Goal: Obtain resource: Obtain resource

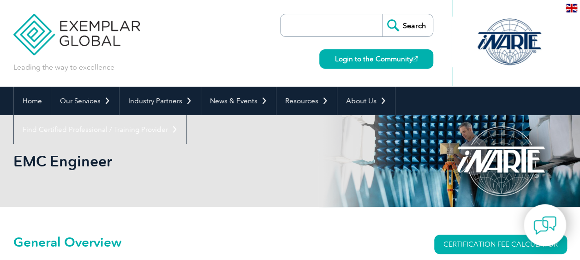
click at [86, 188] on div "EMC Engineer" at bounding box center [289, 161] width 553 height 92
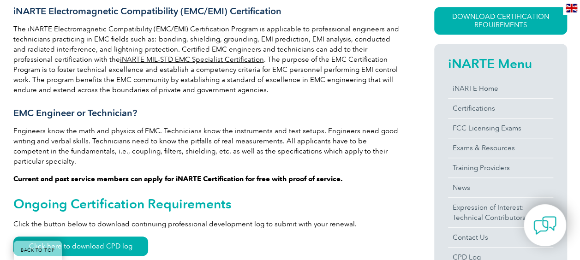
scroll to position [256, 0]
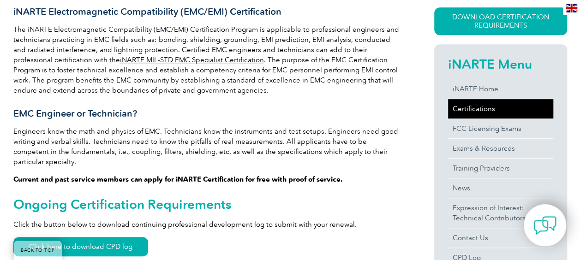
click at [469, 102] on link "Certifications" at bounding box center [500, 108] width 105 height 19
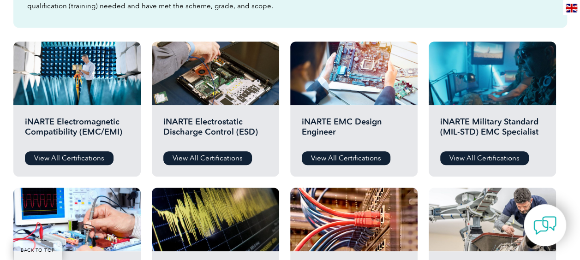
scroll to position [326, 0]
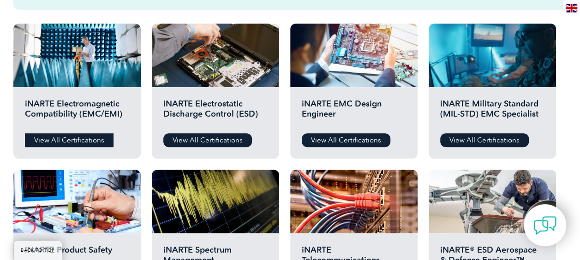
click at [46, 141] on link "View All Certifications" at bounding box center [69, 140] width 89 height 14
click at [329, 145] on link "View All Certifications" at bounding box center [346, 140] width 89 height 14
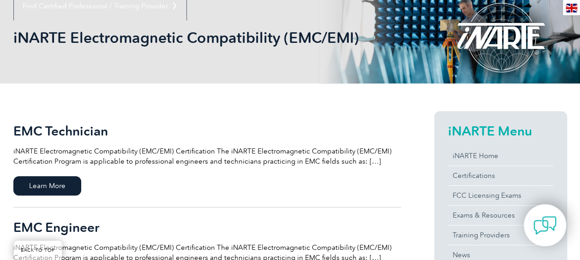
scroll to position [208, 0]
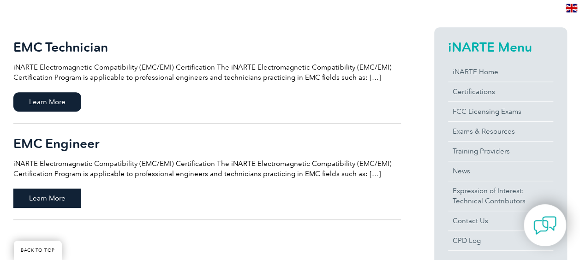
click at [55, 197] on span "Learn More" at bounding box center [47, 198] width 68 height 19
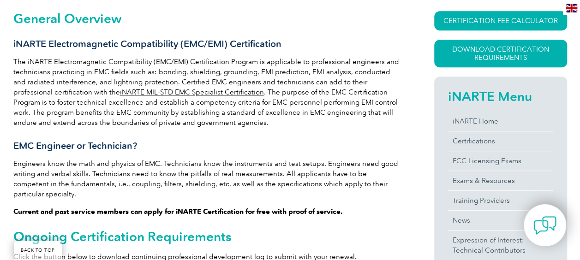
scroll to position [225, 0]
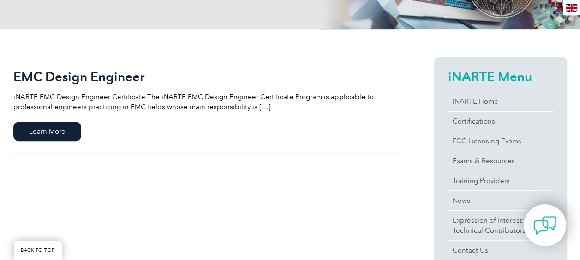
scroll to position [179, 0]
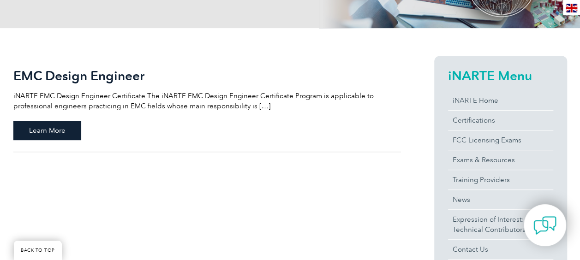
click at [59, 133] on span "Learn More" at bounding box center [47, 130] width 68 height 19
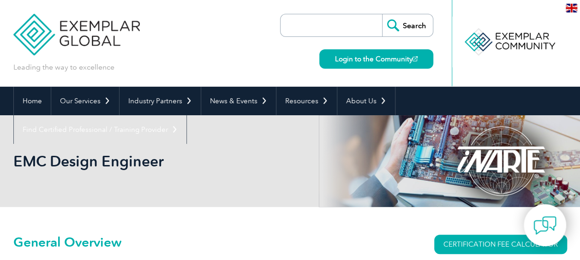
click at [177, 119] on div "EMC Design Engineer" at bounding box center [289, 161] width 553 height 92
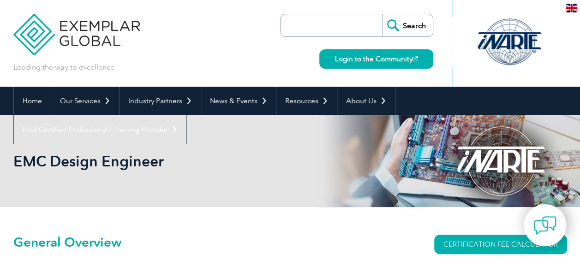
click at [216, 131] on div "EMC Design Engineer" at bounding box center [289, 161] width 553 height 92
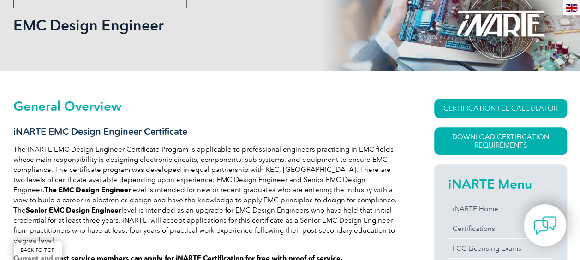
scroll to position [139, 0]
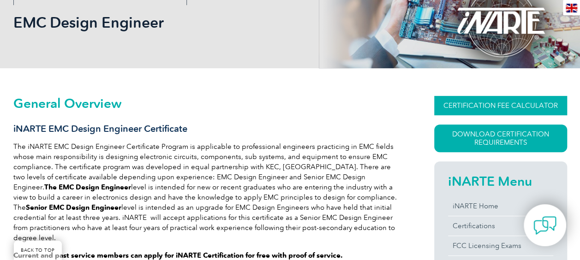
click at [500, 103] on link "CERTIFICATION FEE CALCULATOR" at bounding box center [500, 105] width 133 height 19
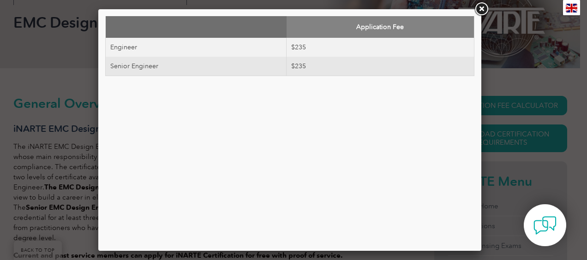
click at [485, 6] on link at bounding box center [481, 9] width 17 height 17
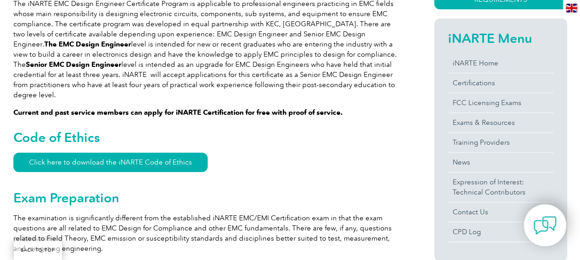
scroll to position [297, 0]
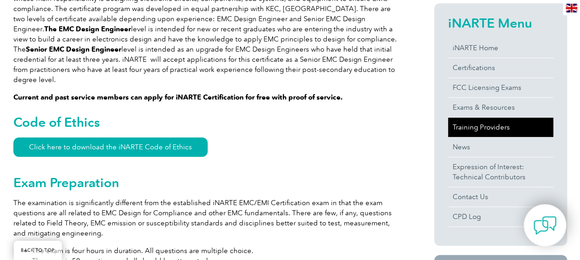
click at [488, 132] on link "Training Providers" at bounding box center [500, 127] width 105 height 19
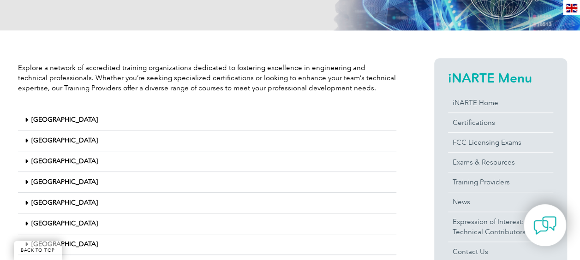
scroll to position [177, 0]
click at [43, 142] on link "India" at bounding box center [64, 140] width 66 height 8
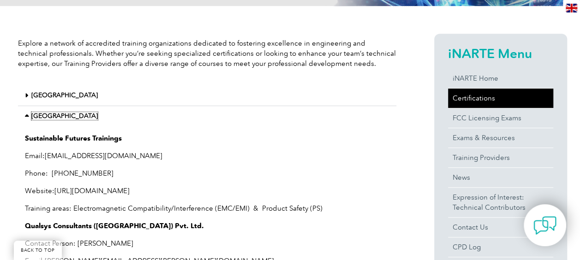
scroll to position [202, 0]
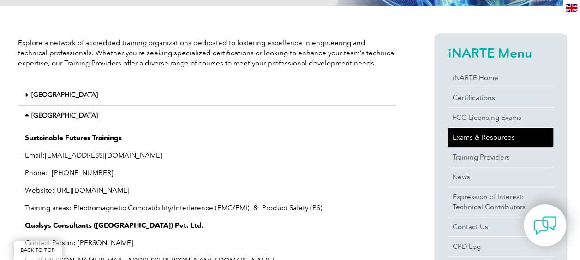
click at [495, 145] on link "Exams & Resources" at bounding box center [500, 137] width 105 height 19
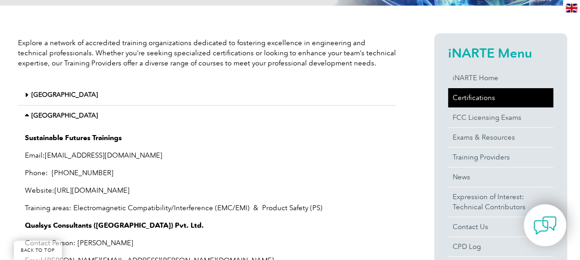
click at [491, 102] on link "Certifications" at bounding box center [500, 97] width 105 height 19
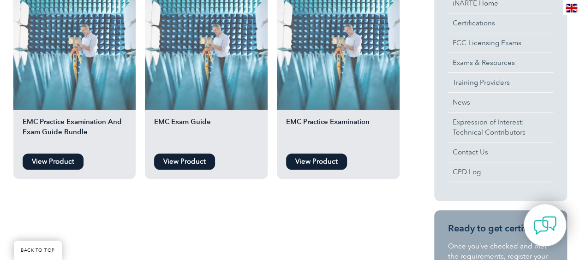
scroll to position [277, 0]
click at [334, 164] on link "View Product" at bounding box center [316, 161] width 61 height 16
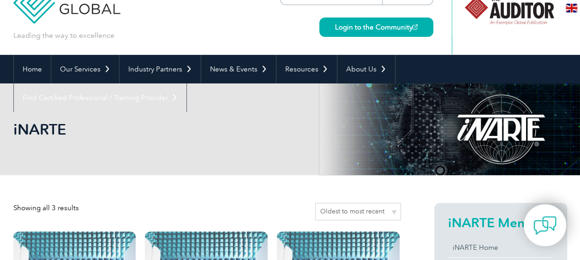
scroll to position [31, 0]
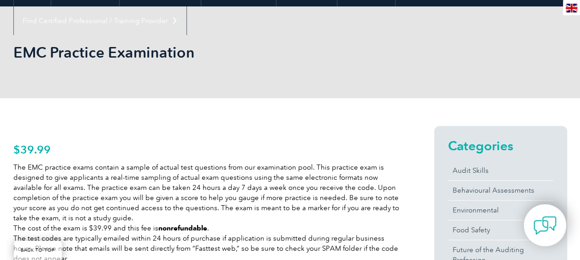
scroll to position [111, 0]
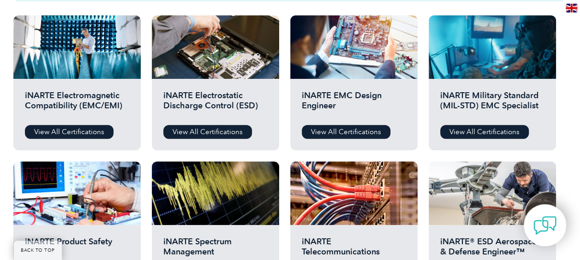
scroll to position [335, 0]
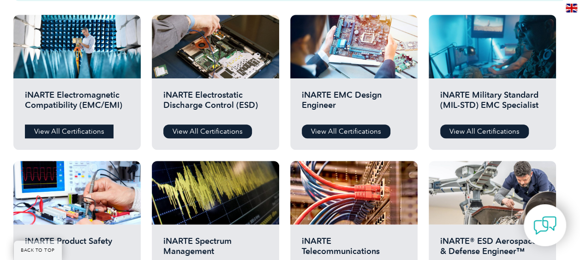
click at [77, 133] on link "View All Certifications" at bounding box center [69, 132] width 89 height 14
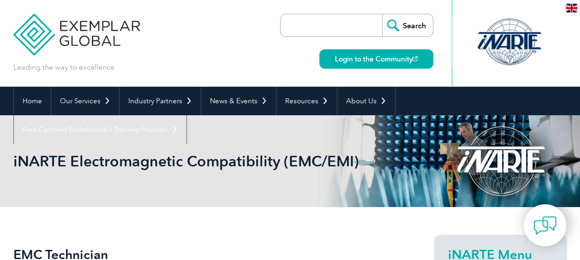
click at [350, 140] on div "iNARTE Electromagnetic Compatibility (EMC/EMI)" at bounding box center [289, 161] width 553 height 92
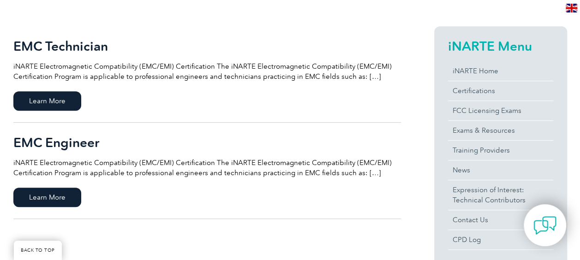
scroll to position [209, 0]
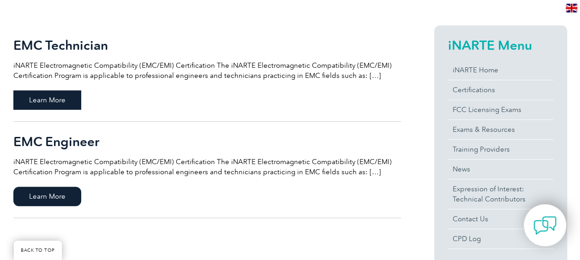
click at [63, 102] on span "Learn More" at bounding box center [47, 99] width 68 height 19
click at [60, 191] on span "Learn More" at bounding box center [47, 196] width 68 height 19
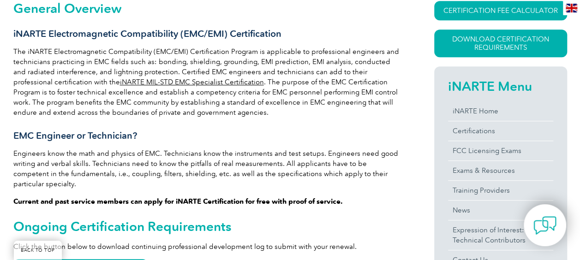
scroll to position [234, 0]
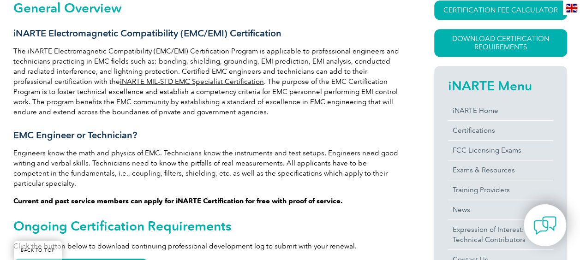
click at [251, 149] on p "Engineers know the math and physics of EMC. Technicians know the instruments an…" at bounding box center [206, 168] width 387 height 41
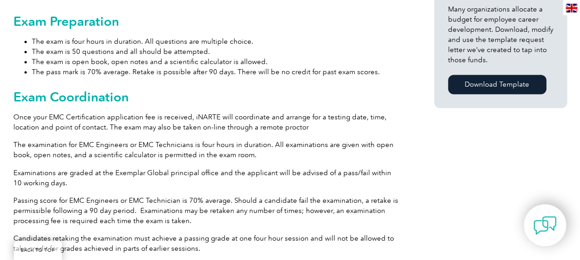
scroll to position [704, 0]
click at [296, 117] on p "Once your EMC Certification application fee is received, iNARTE will coordinate…" at bounding box center [206, 122] width 387 height 20
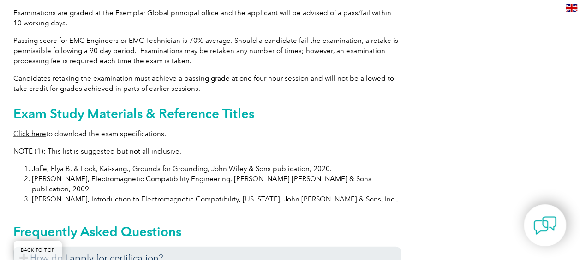
scroll to position [866, 0]
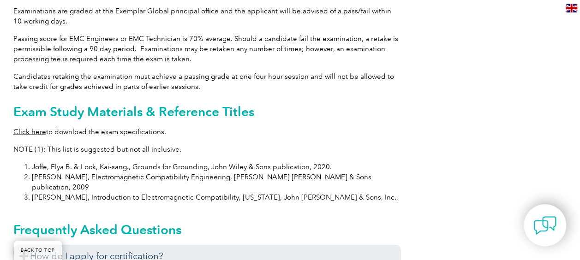
click at [309, 126] on p "Click here to download the exam specifications." at bounding box center [206, 131] width 387 height 10
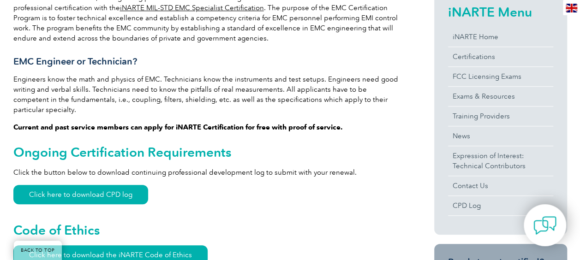
scroll to position [308, 0]
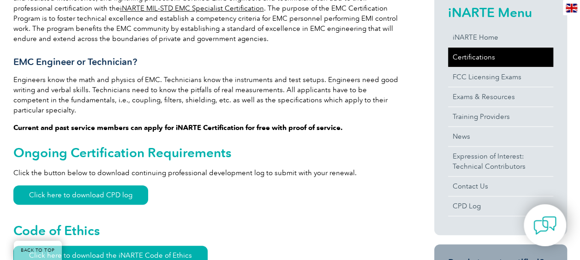
click at [465, 58] on link "Certifications" at bounding box center [500, 56] width 105 height 19
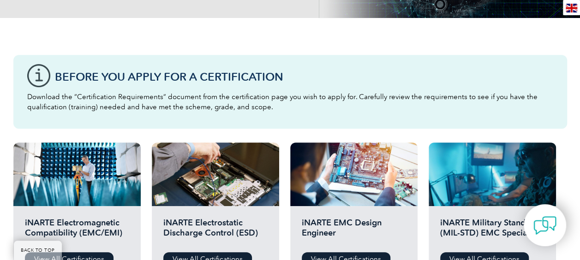
scroll to position [320, 0]
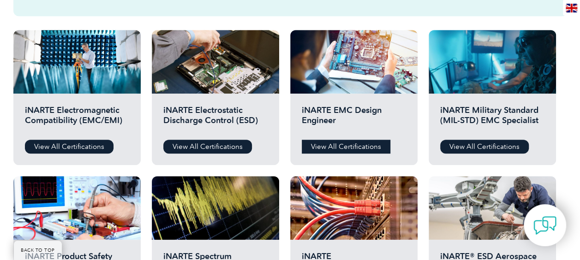
click at [328, 141] on link "View All Certifications" at bounding box center [346, 147] width 89 height 14
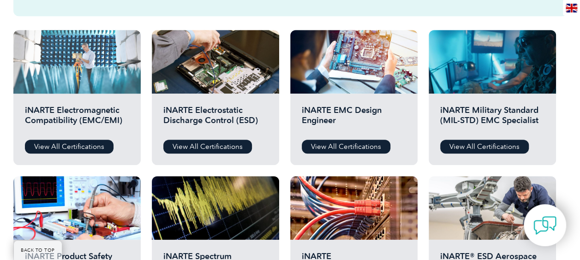
click at [81, 81] on div at bounding box center [76, 62] width 127 height 64
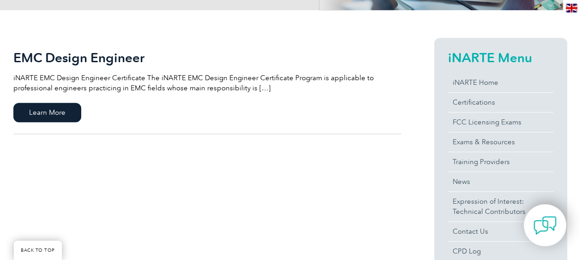
scroll to position [195, 0]
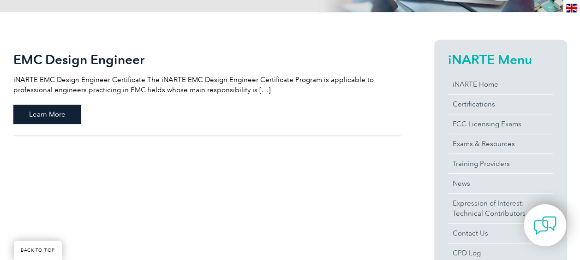
click at [61, 115] on span "Learn More" at bounding box center [47, 114] width 68 height 19
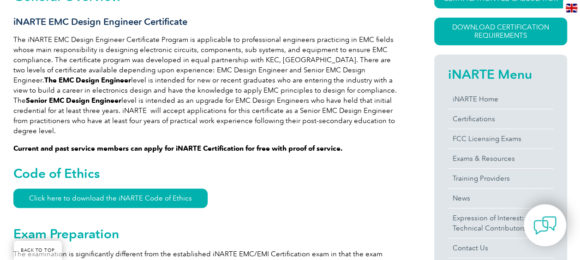
scroll to position [243, 0]
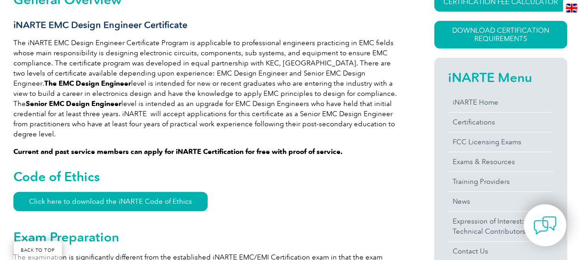
click at [165, 147] on p "Current and past service members can apply for iNARTE Certification for free wi…" at bounding box center [206, 152] width 387 height 10
click at [169, 147] on p "Current and past service members can apply for iNARTE Certification for free wi…" at bounding box center [206, 152] width 387 height 10
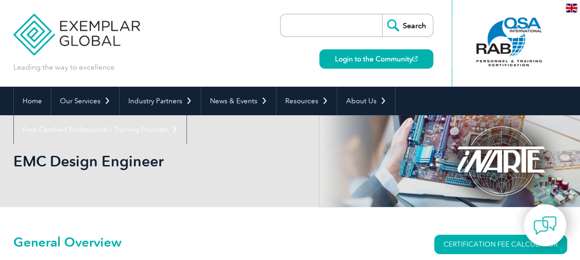
scroll to position [77, 0]
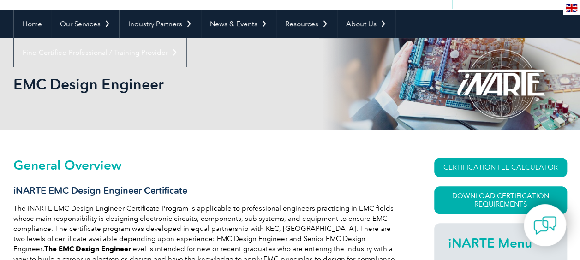
click at [168, 196] on h3 "iNARTE EMC Design Engineer Certificate" at bounding box center [206, 191] width 387 height 12
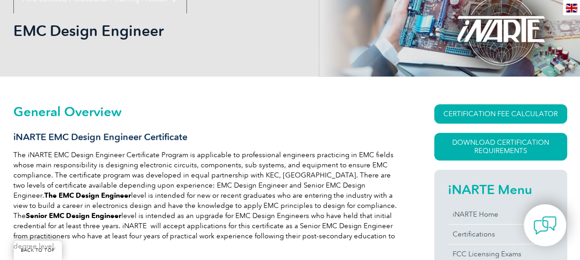
scroll to position [128, 0]
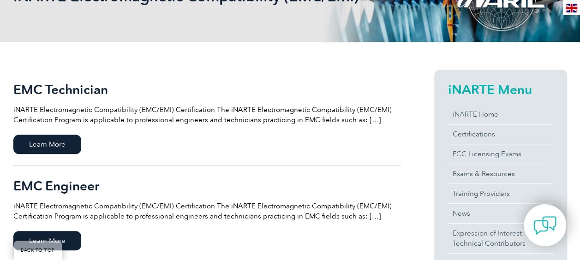
scroll to position [177, 0]
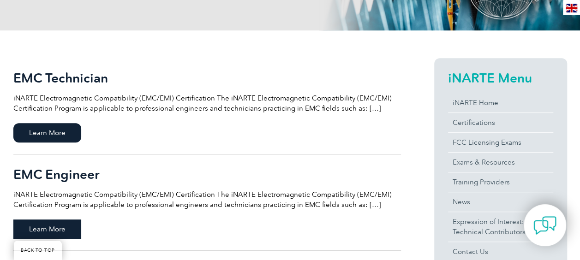
click at [67, 229] on span "Learn More" at bounding box center [47, 229] width 68 height 19
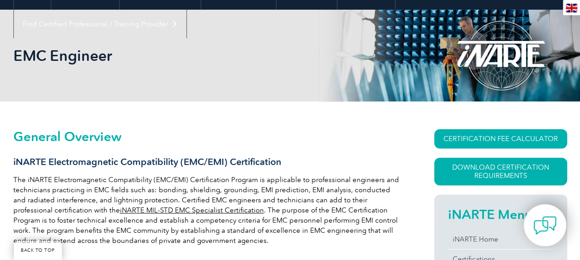
scroll to position [107, 0]
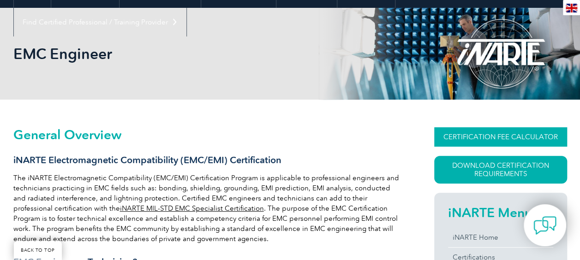
click at [471, 131] on link "CERTIFICATION FEE CALCULATOR" at bounding box center [500, 136] width 133 height 19
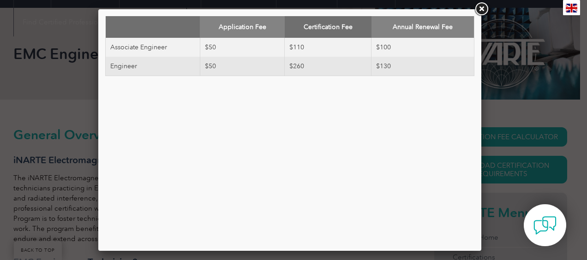
click at [479, 11] on link at bounding box center [481, 9] width 17 height 17
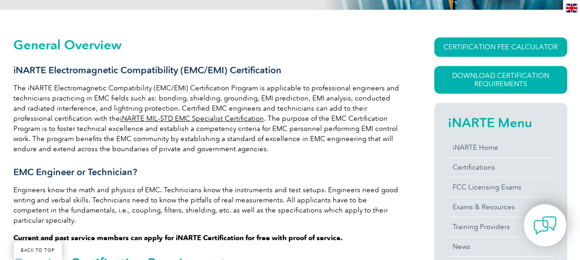
scroll to position [213, 0]
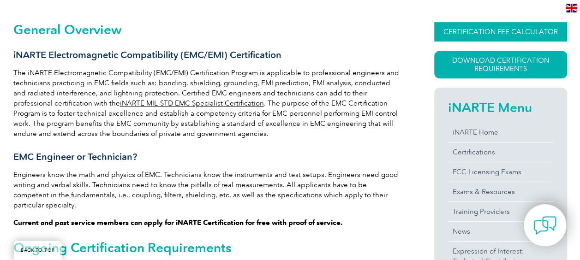
click at [454, 23] on link "CERTIFICATION FEE CALCULATOR" at bounding box center [500, 31] width 133 height 19
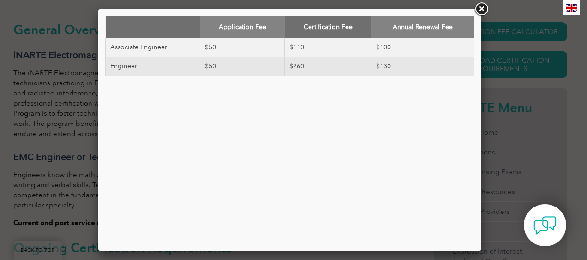
click at [483, 6] on link at bounding box center [481, 9] width 17 height 17
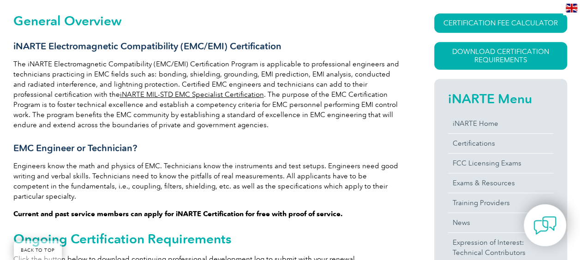
scroll to position [222, 0]
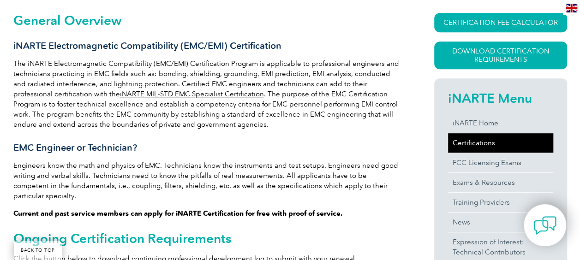
click at [482, 139] on link "Certifications" at bounding box center [500, 142] width 105 height 19
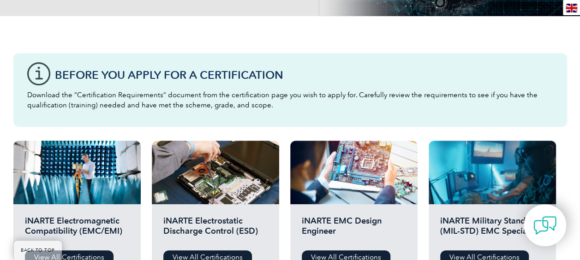
scroll to position [212, 0]
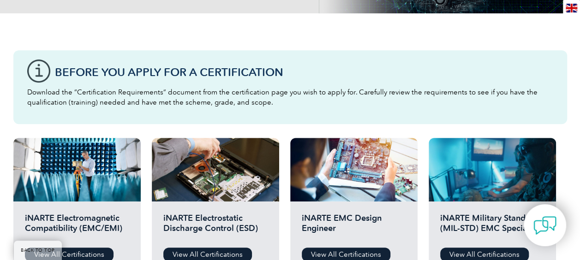
click at [338, 205] on div "iNARTE EMC Design Engineer View All Certifications" at bounding box center [353, 237] width 127 height 71
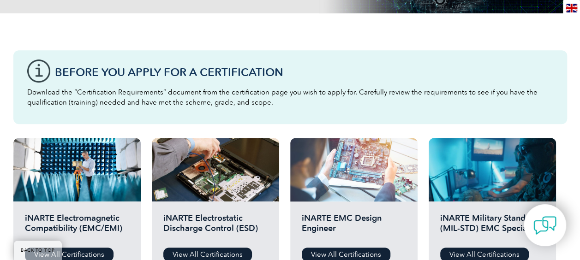
click at [347, 187] on div at bounding box center [353, 170] width 127 height 64
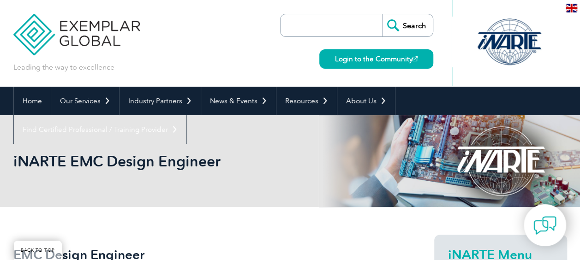
scroll to position [171, 0]
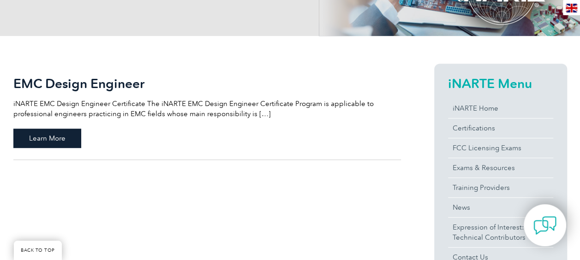
click at [63, 141] on span "Learn More" at bounding box center [47, 138] width 68 height 19
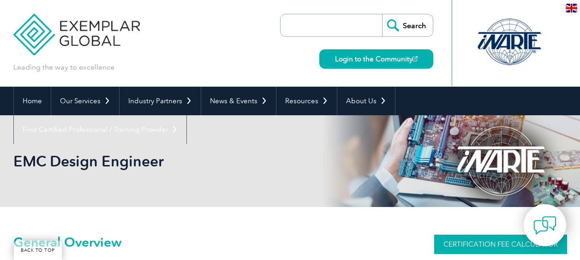
scroll to position [93, 0]
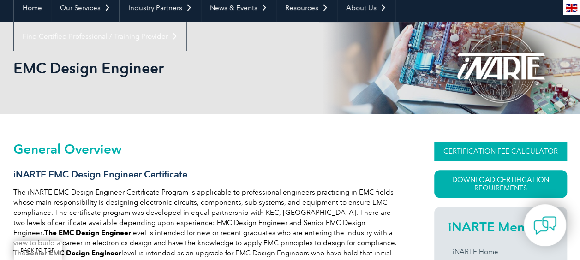
click at [506, 149] on link "CERTIFICATION FEE CALCULATOR" at bounding box center [500, 151] width 133 height 19
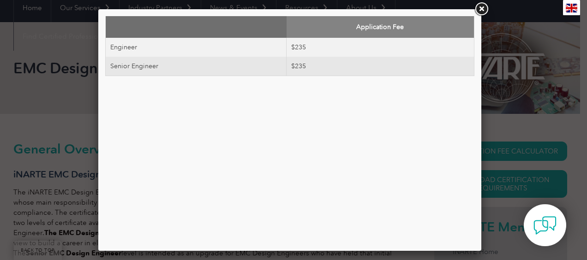
click at [480, 13] on link at bounding box center [481, 9] width 17 height 17
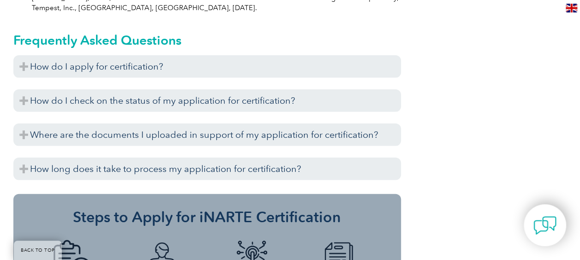
scroll to position [1039, 0]
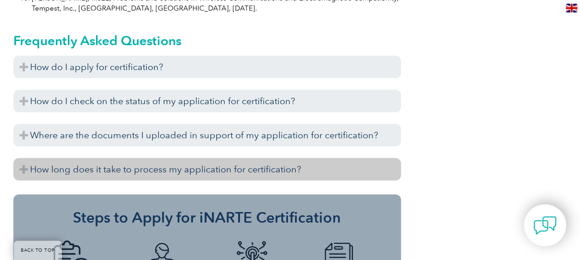
click at [215, 158] on h3 "How long does it take to process my application for certification?" at bounding box center [206, 169] width 387 height 23
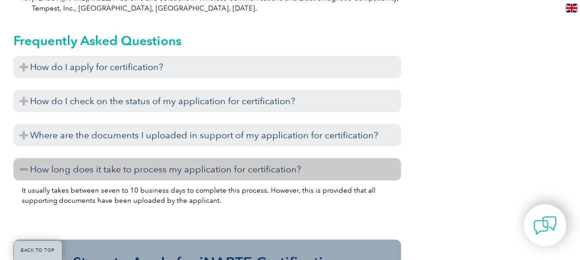
click at [215, 158] on h3 "How long does it take to process my application for certification?" at bounding box center [206, 169] width 387 height 23
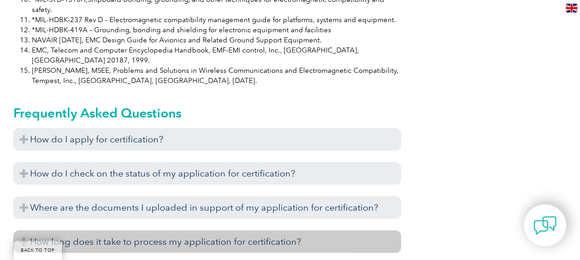
scroll to position [966, 0]
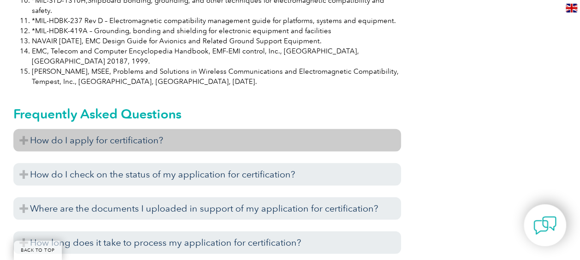
click at [147, 129] on h3 "How do I apply for certification?" at bounding box center [206, 140] width 387 height 23
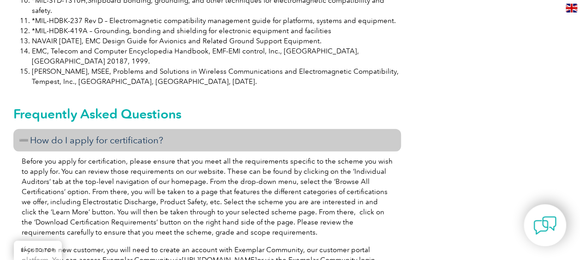
click at [147, 129] on h3 "How do I apply for certification?" at bounding box center [206, 140] width 387 height 23
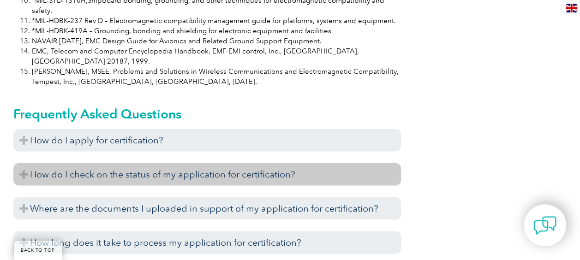
click at [139, 163] on h3 "How do I check on the status of my application for certification?" at bounding box center [206, 174] width 387 height 23
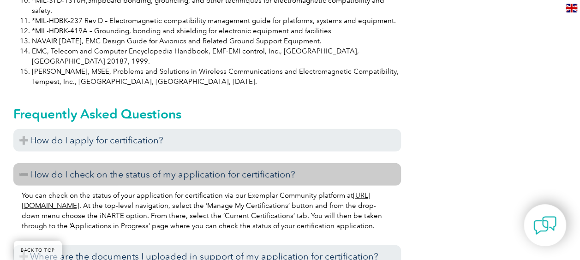
click at [139, 163] on h3 "How do I check on the status of my application for certification?" at bounding box center [206, 174] width 387 height 23
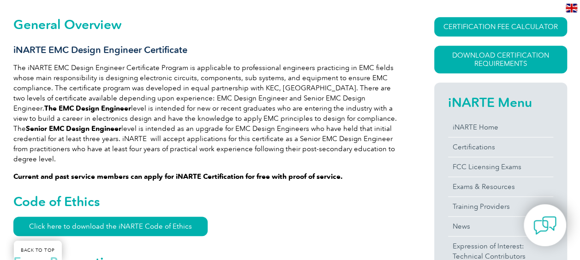
scroll to position [218, 0]
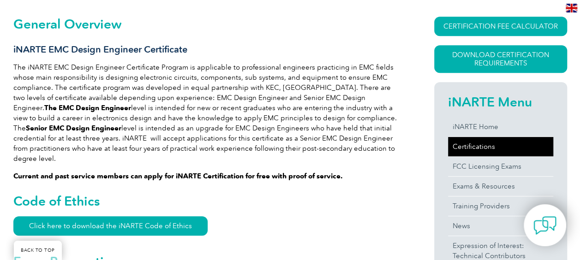
click at [488, 144] on link "Certifications" at bounding box center [500, 146] width 105 height 19
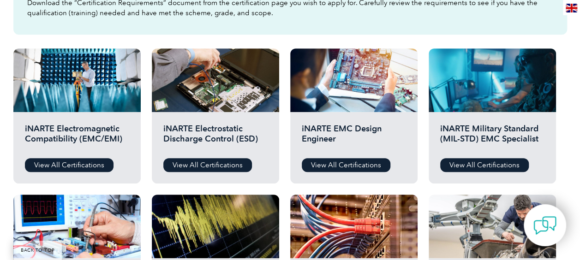
scroll to position [332, 0]
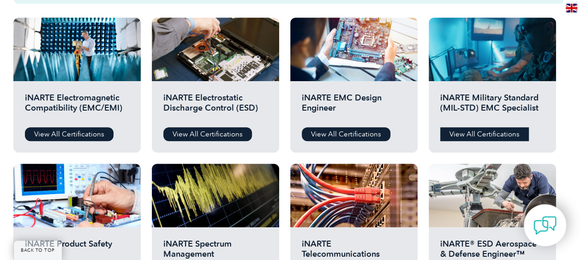
click at [479, 137] on link "View All Certifications" at bounding box center [484, 134] width 89 height 14
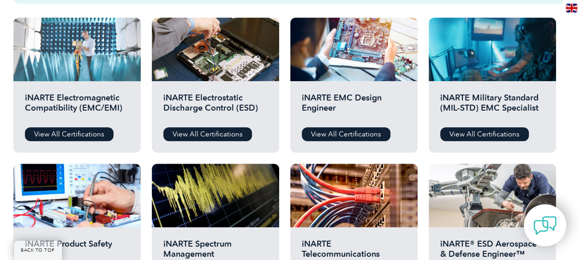
click at [86, 63] on div at bounding box center [76, 50] width 127 height 64
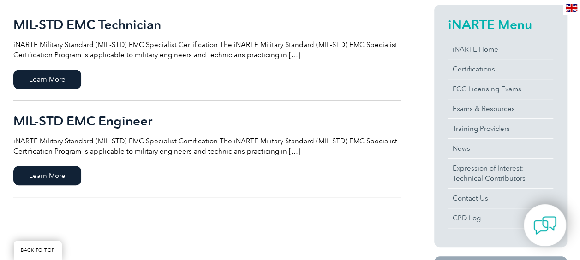
scroll to position [231, 0]
click at [56, 168] on span "Learn More" at bounding box center [47, 175] width 68 height 19
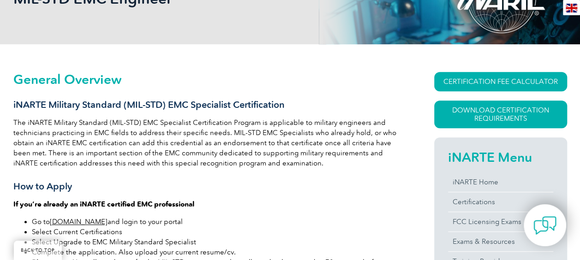
scroll to position [162, 0]
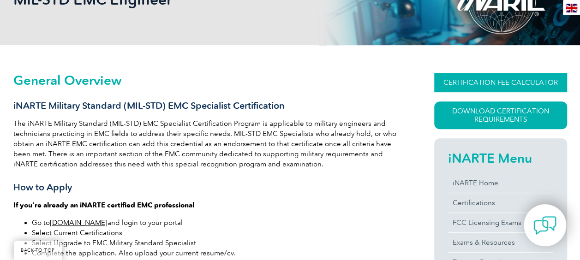
click at [461, 78] on link "CERTIFICATION FEE CALCULATOR" at bounding box center [500, 82] width 133 height 19
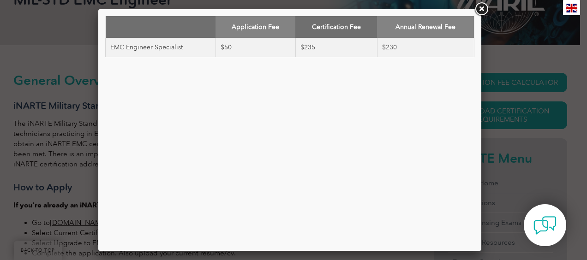
click at [482, 11] on link at bounding box center [481, 9] width 17 height 17
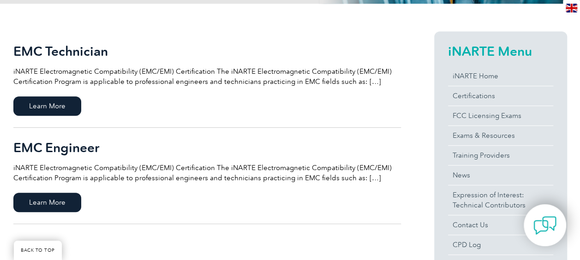
scroll to position [207, 0]
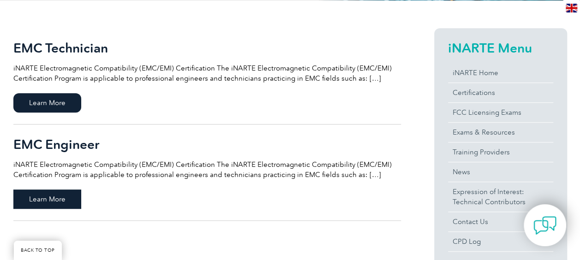
click at [47, 199] on span "Learn More" at bounding box center [47, 199] width 68 height 19
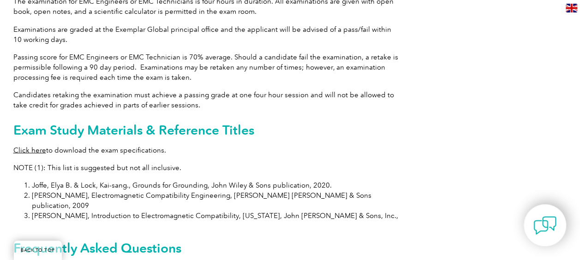
scroll to position [848, 0]
click at [34, 145] on link "Click here" at bounding box center [29, 149] width 33 height 8
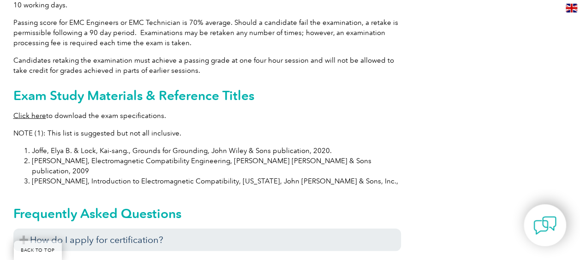
scroll to position [880, 0]
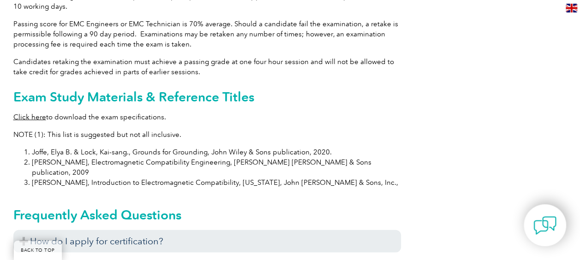
click at [145, 147] on li "Joffe, Elya B. & Lock, Kai-sang., Grounds for Grounding, John Wiley & Sons publ…" at bounding box center [216, 152] width 369 height 10
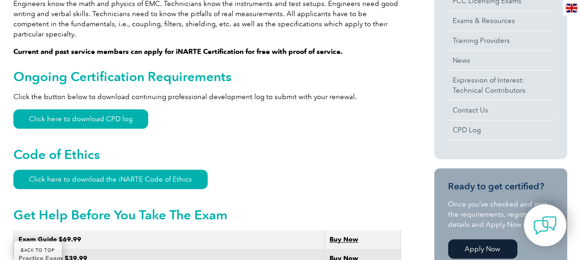
scroll to position [396, 0]
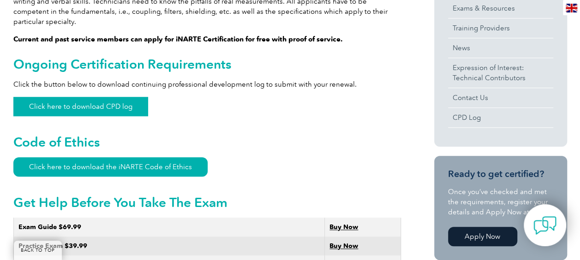
click at [115, 97] on link "Click here to download CPD log" at bounding box center [80, 106] width 135 height 19
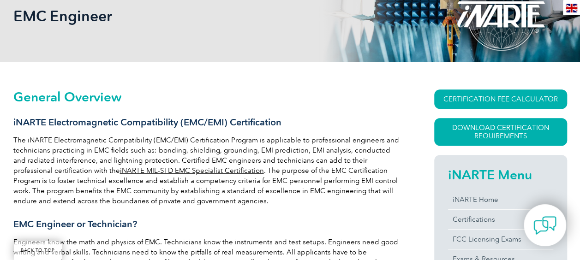
scroll to position [146, 0]
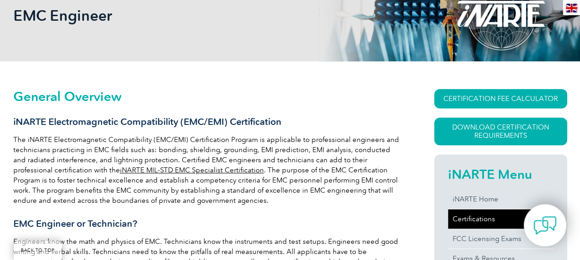
click at [481, 215] on link "Certifications" at bounding box center [500, 218] width 105 height 19
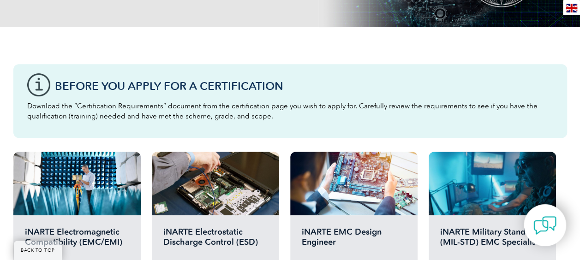
scroll to position [199, 0]
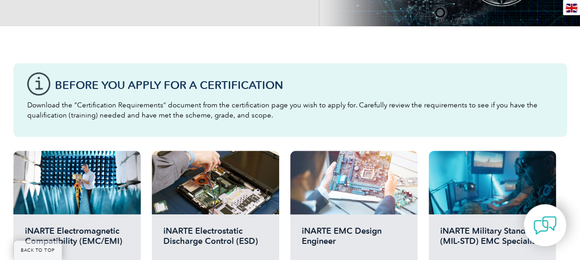
click at [360, 196] on div at bounding box center [353, 183] width 127 height 64
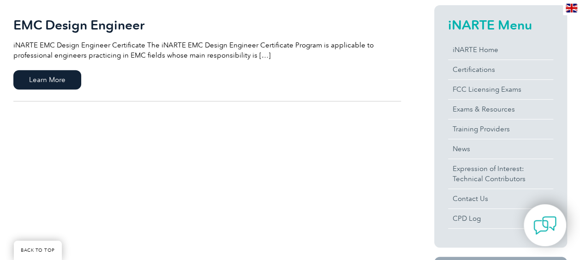
scroll to position [234, 0]
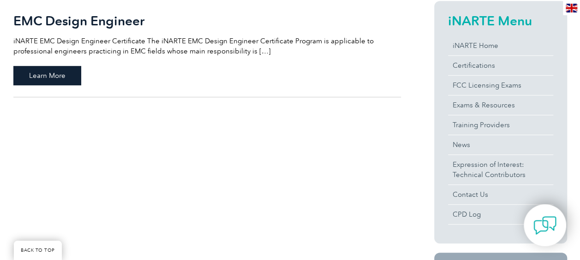
click at [62, 77] on span "Learn More" at bounding box center [47, 75] width 68 height 19
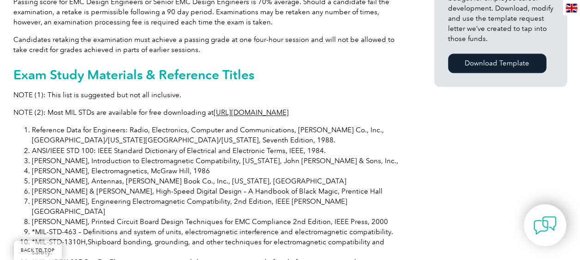
scroll to position [725, 0]
click at [229, 108] on link "http://www.everyspec.com" at bounding box center [251, 112] width 75 height 8
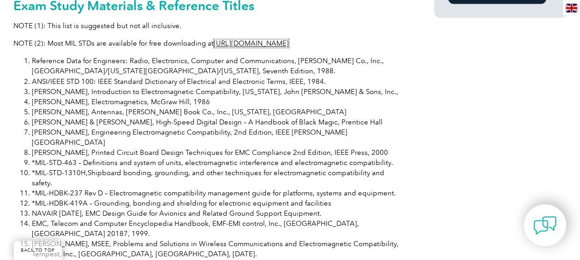
scroll to position [795, 0]
click at [77, 187] on li "*MIL-HDBK-237 Rev D – Electromagnetic compatibility management guide for platfo…" at bounding box center [216, 192] width 369 height 10
click at [101, 238] on li "Gnecco, Louis T, MSEE, Problems and Solutions in Wireless Communications and El…" at bounding box center [216, 248] width 369 height 20
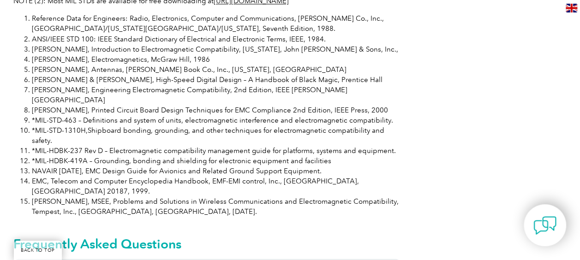
scroll to position [845, 0]
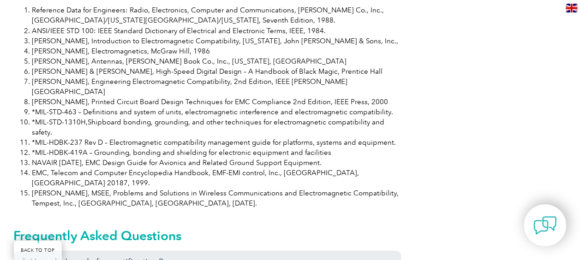
click at [200, 188] on li "Gnecco, Louis T, MSEE, Problems and Solutions in Wireless Communications and El…" at bounding box center [216, 198] width 369 height 20
drag, startPoint x: 36, startPoint y: 90, endPoint x: 323, endPoint y: 136, distance: 290.4
click at [323, 136] on ol "Reference Data for Engineers: Radio, Electronics, Computer and Communications, …" at bounding box center [206, 106] width 387 height 203
copy ol "MIL-STD-463 – Definitions and system of units, electromagnetic interference and…"
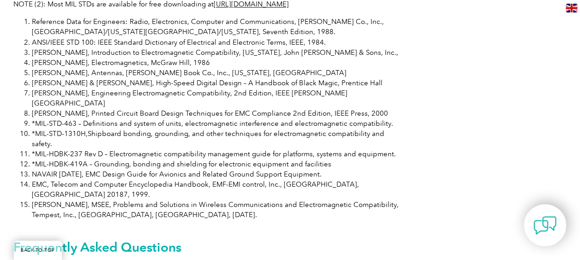
scroll to position [834, 0]
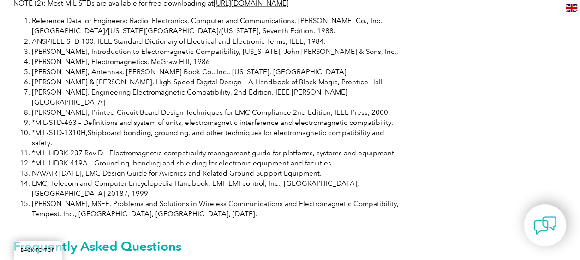
click at [274, 178] on li "EMC, Telecom and Computer Encyclopedia Handbook, EMF-EMI control, Inc., [GEOGRA…" at bounding box center [216, 188] width 369 height 20
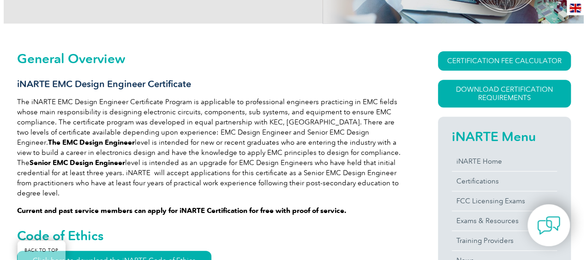
scroll to position [182, 0]
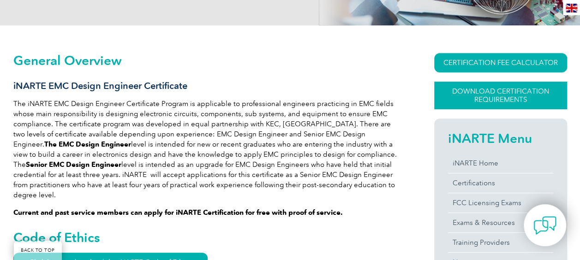
click at [479, 101] on link "Download Certification Requirements" at bounding box center [500, 96] width 133 height 28
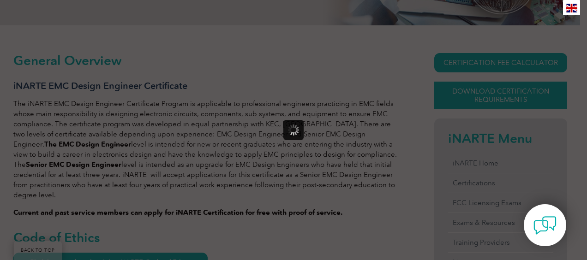
scroll to position [0, 0]
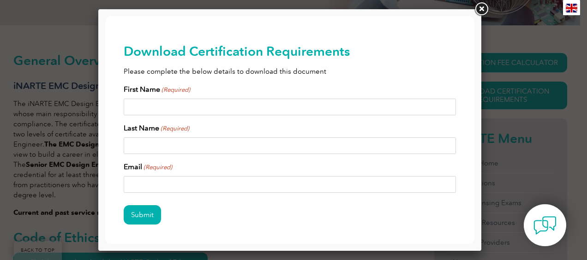
click at [294, 102] on input "First Name (Required)" at bounding box center [290, 107] width 332 height 17
type input "Silvia Joy"
type input "Ramireddy"
type input "ramireddy.silvia-joy@alstomgroup.com"
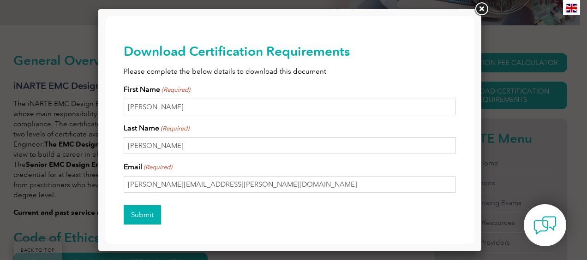
click at [148, 214] on input "Submit" at bounding box center [142, 214] width 37 height 19
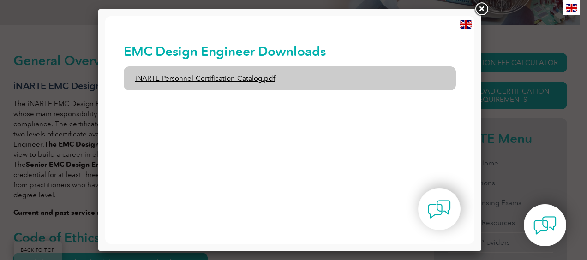
click at [188, 77] on link "iNARTE-Personnel-Certification-Catalog.pdf" at bounding box center [290, 78] width 332 height 24
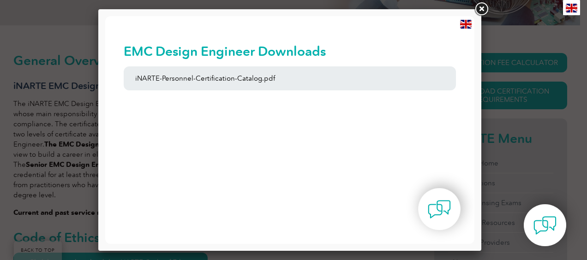
click at [481, 10] on link at bounding box center [481, 9] width 17 height 17
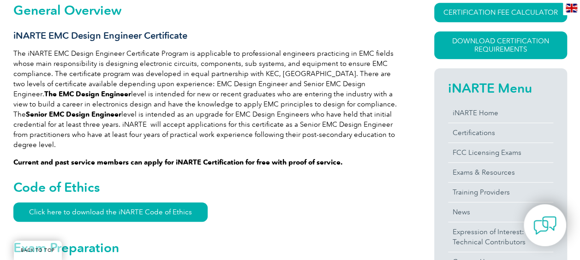
scroll to position [235, 0]
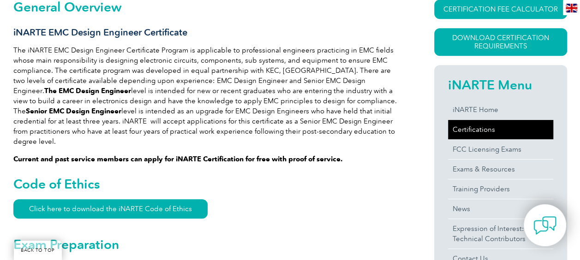
click at [485, 133] on link "Certifications" at bounding box center [500, 129] width 105 height 19
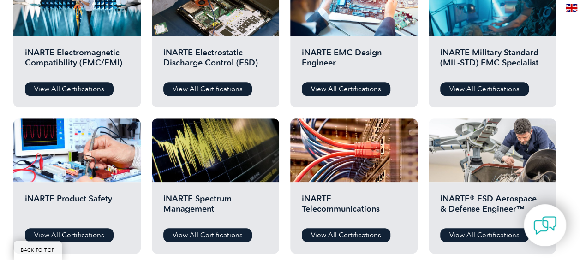
scroll to position [378, 0]
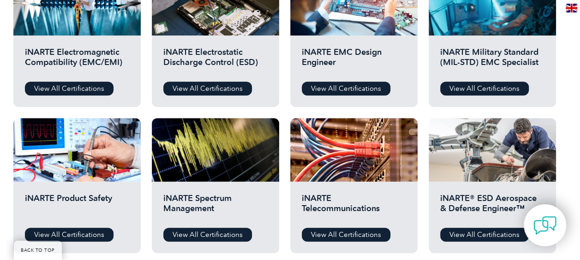
click at [82, 68] on h2 "iNARTE Electromagnetic Compatibility (EMC/EMI)" at bounding box center [77, 61] width 104 height 28
click at [79, 89] on link "View All Certifications" at bounding box center [69, 89] width 89 height 14
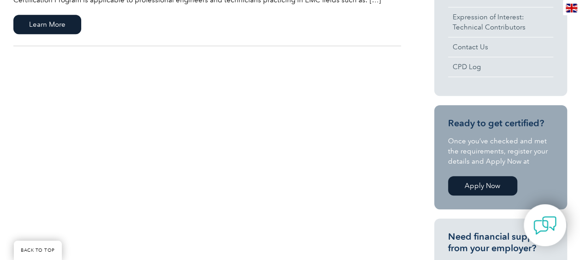
scroll to position [382, 0]
click at [298, 156] on div "EMC Technician iNARTE Electromagnetic Compatibility (EMC/EMI) Certification The…" at bounding box center [289, 125] width 553 height 601
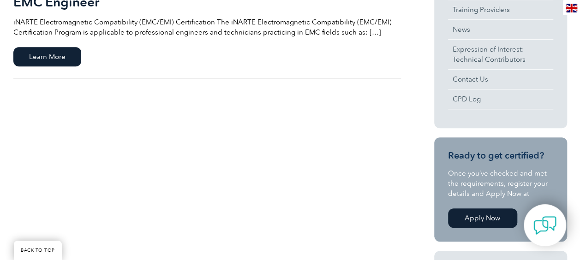
scroll to position [350, 0]
click at [52, 51] on span "Learn More" at bounding box center [47, 56] width 68 height 19
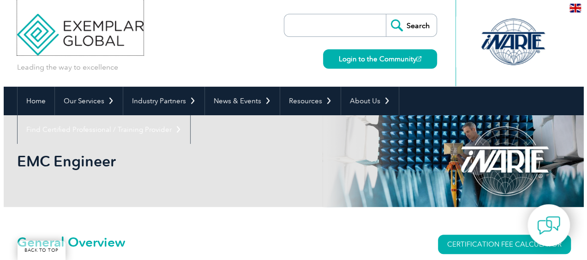
scroll to position [155, 0]
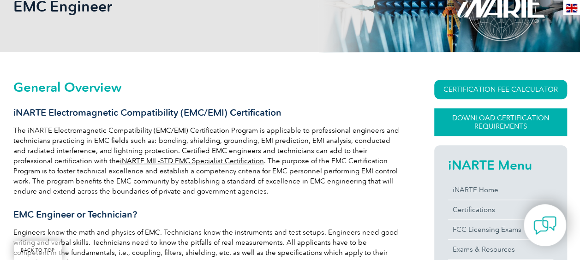
click at [479, 119] on link "Download Certification Requirements" at bounding box center [500, 122] width 133 height 28
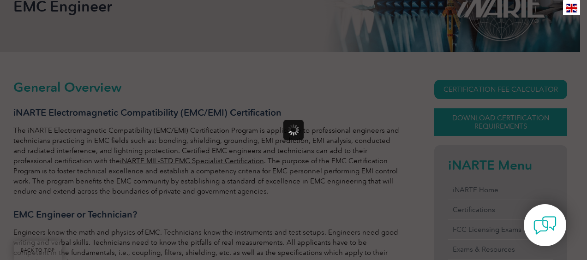
scroll to position [0, 0]
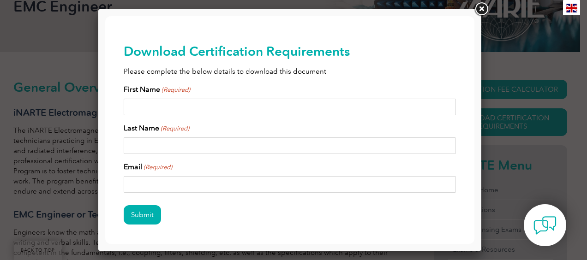
click at [237, 111] on input "First Name (Required)" at bounding box center [290, 107] width 332 height 17
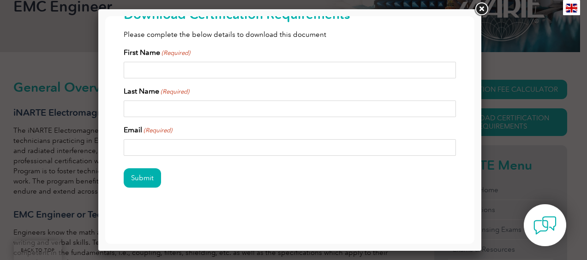
click at [210, 69] on input "First Name (Required)" at bounding box center [290, 70] width 332 height 17
type input "Silvia Joy"
type input "Ramireddy"
type input "ramireddy.silvia-joy@alstomgroup.com"
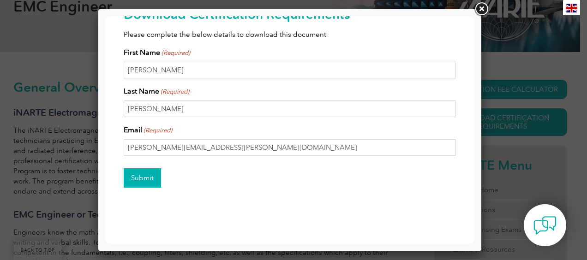
click at [138, 178] on input "Submit" at bounding box center [142, 177] width 37 height 19
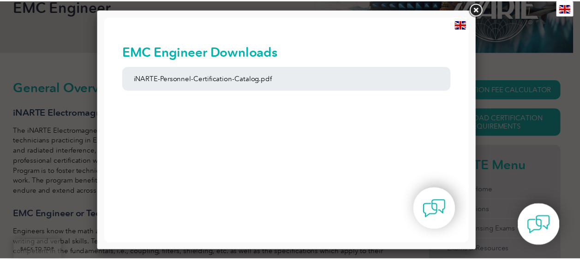
scroll to position [0, 0]
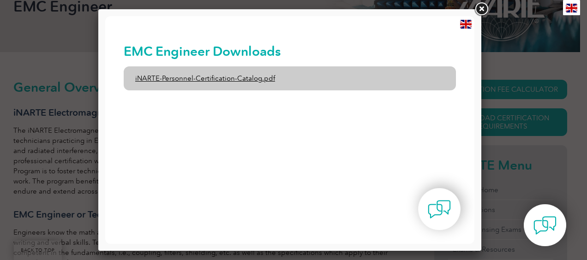
click at [266, 74] on link "iNARTE-Personnel-Certification-Catalog.pdf" at bounding box center [290, 78] width 332 height 24
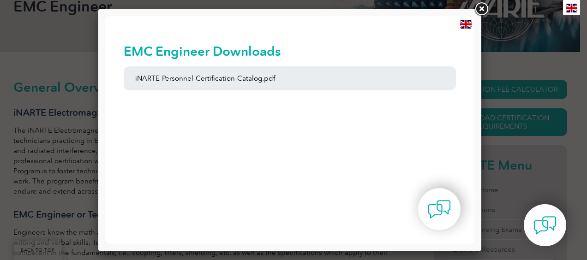
click at [482, 9] on link at bounding box center [481, 9] width 17 height 17
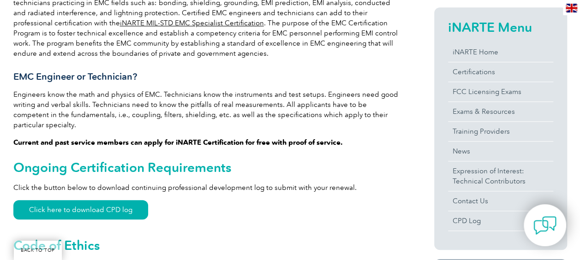
scroll to position [293, 0]
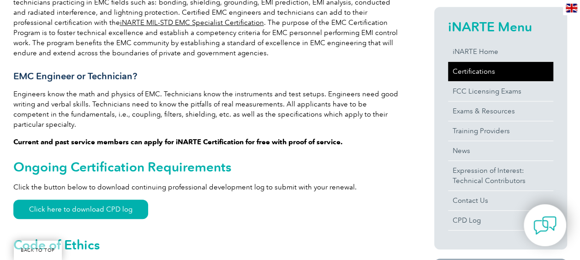
click at [483, 73] on link "Certifications" at bounding box center [500, 71] width 105 height 19
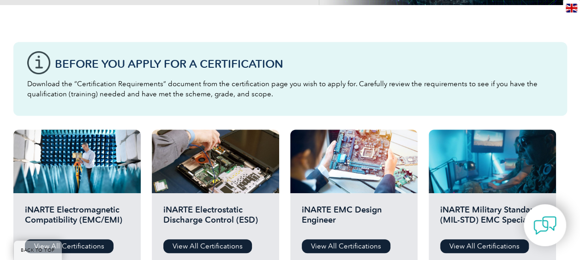
scroll to position [222, 0]
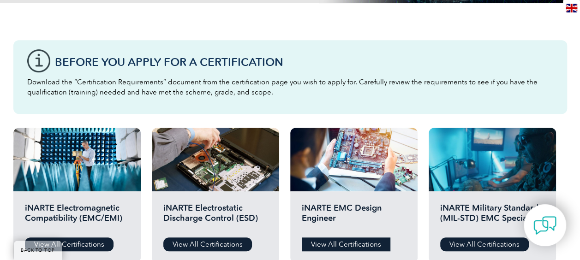
click at [335, 239] on link "View All Certifications" at bounding box center [346, 244] width 89 height 14
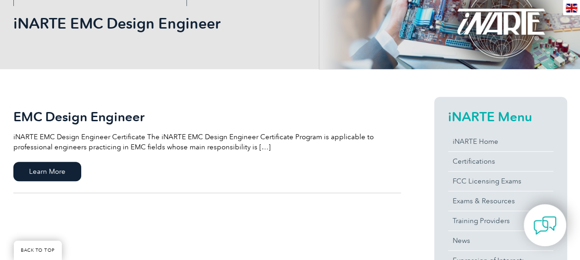
scroll to position [139, 0]
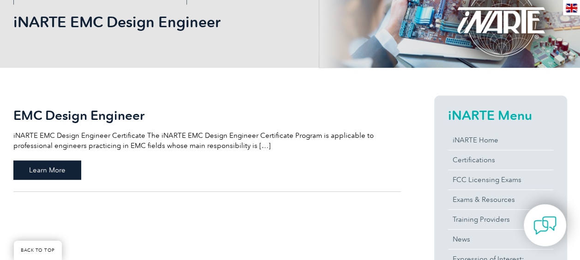
click at [38, 177] on span "Learn More" at bounding box center [47, 169] width 68 height 19
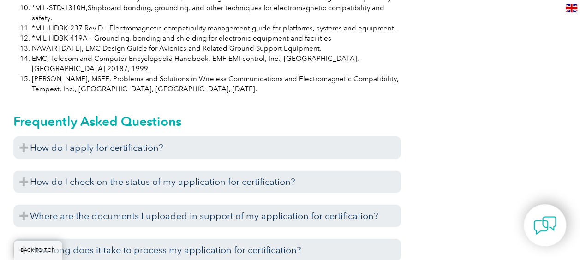
scroll to position [972, 0]
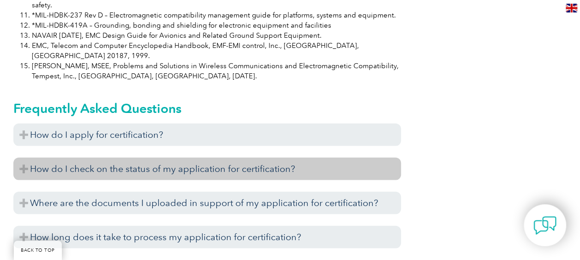
click at [117, 158] on h3 "How do I check on the status of my application for certification?" at bounding box center [206, 169] width 387 height 23
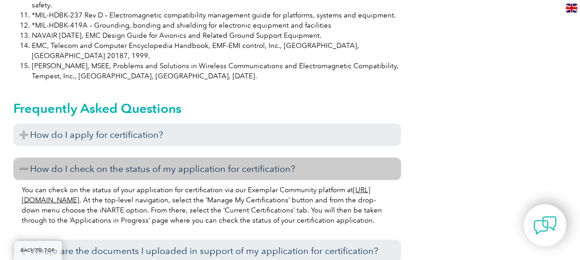
click at [117, 158] on h3 "How do I check on the status of my application for certification?" at bounding box center [206, 169] width 387 height 23
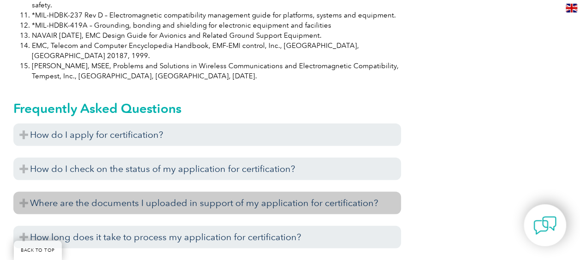
click at [127, 192] on h3 "Where are the documents I uploaded in support of my application for certificati…" at bounding box center [206, 203] width 387 height 23
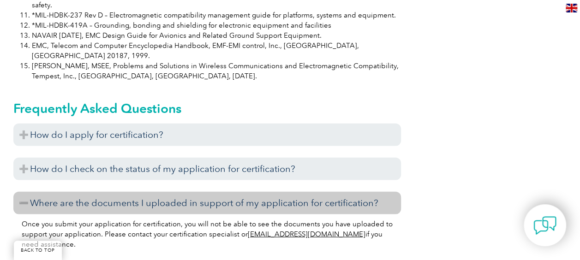
click at [127, 192] on h3 "Where are the documents I uploaded in support of my application for certificati…" at bounding box center [206, 203] width 387 height 23
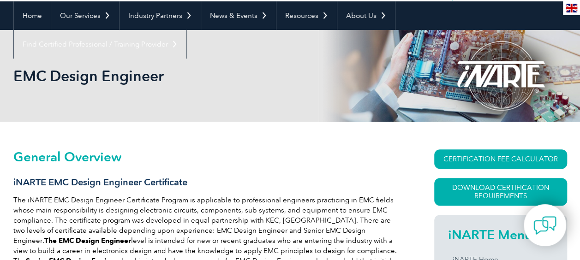
scroll to position [0, 0]
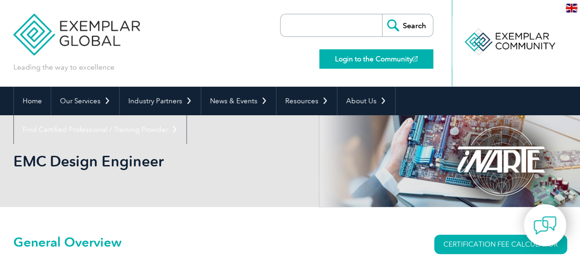
click at [352, 64] on link "Login to the Community" at bounding box center [376, 58] width 114 height 19
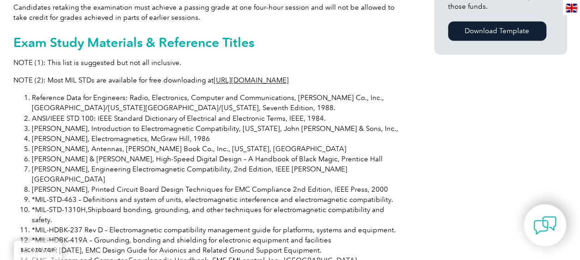
scroll to position [793, 0]
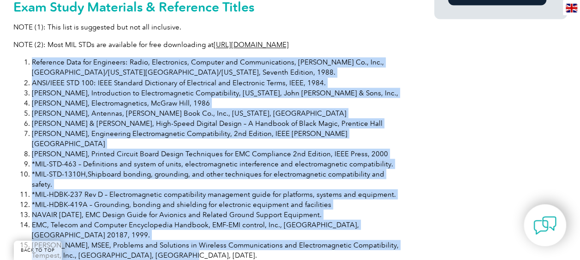
drag, startPoint x: 33, startPoint y: 49, endPoint x: 175, endPoint y: 214, distance: 217.8
click at [175, 214] on ol "Reference Data for Engineers: Radio, Electronics, Computer and Communications, …" at bounding box center [206, 158] width 387 height 203
copy ol "Loremipsu Dolo sit Ametconse: Adipi, Elitseddoei, Temporin utl Etdoloremagnaa, …"
